Goal: Information Seeking & Learning: Learn about a topic

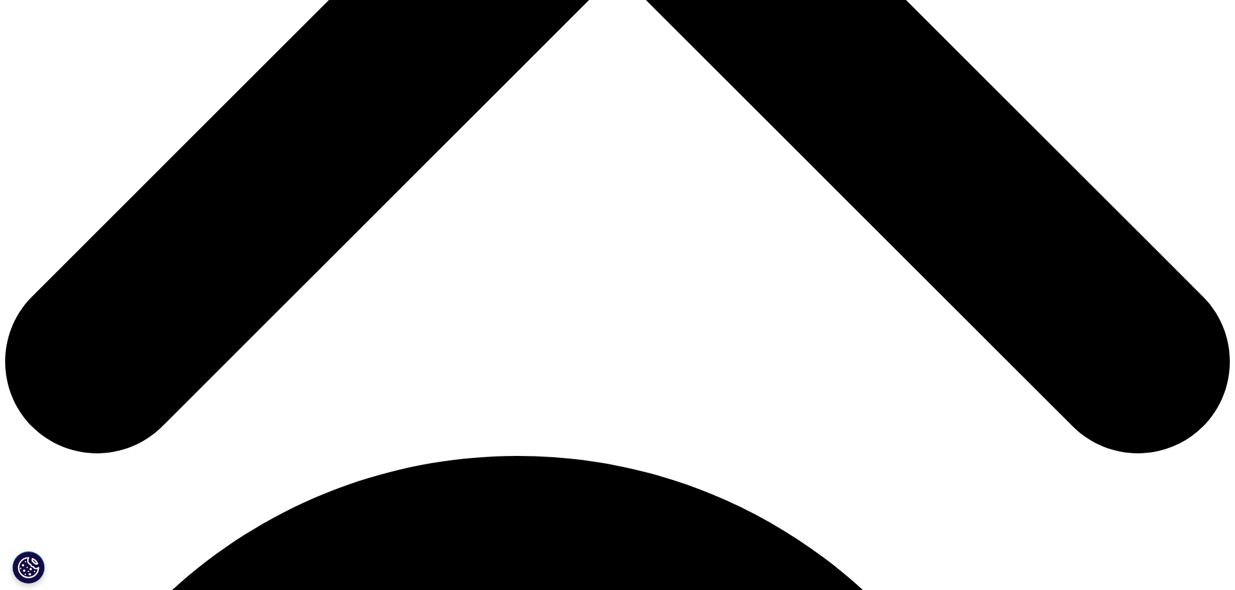
scroll to position [778, 0]
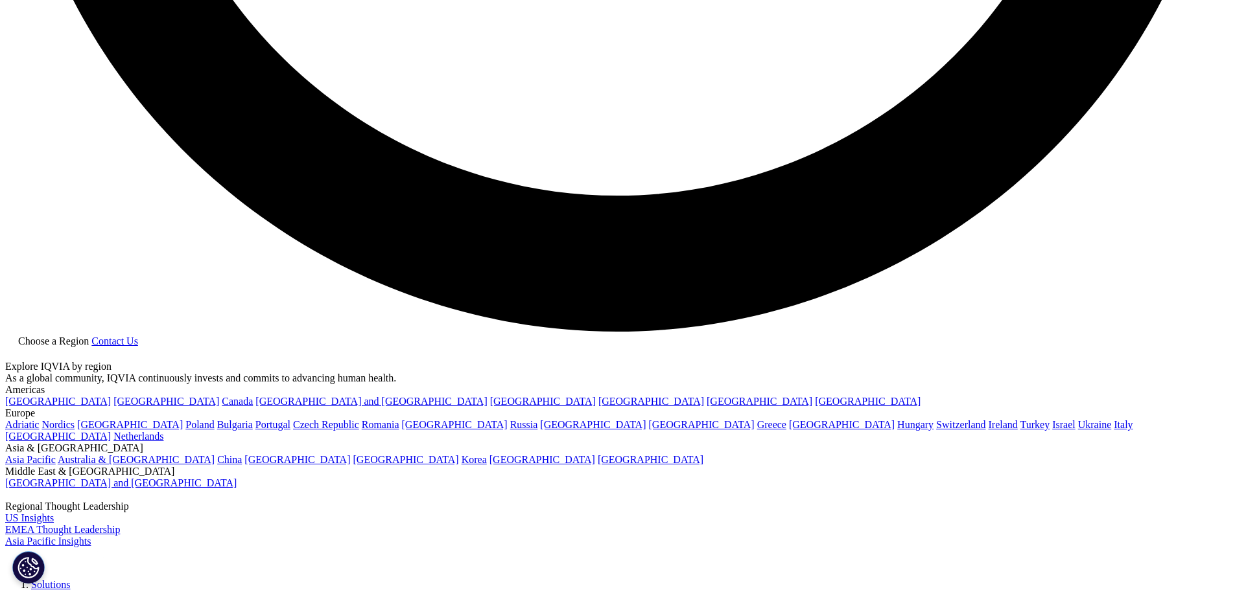
scroll to position [3370, 0]
